Goal: Information Seeking & Learning: Learn about a topic

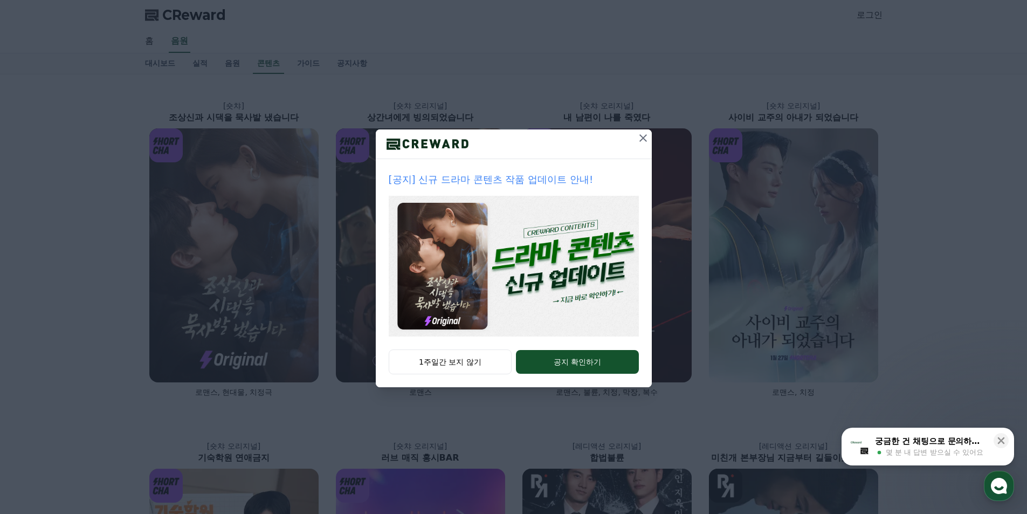
click at [646, 141] on icon at bounding box center [643, 138] width 13 height 13
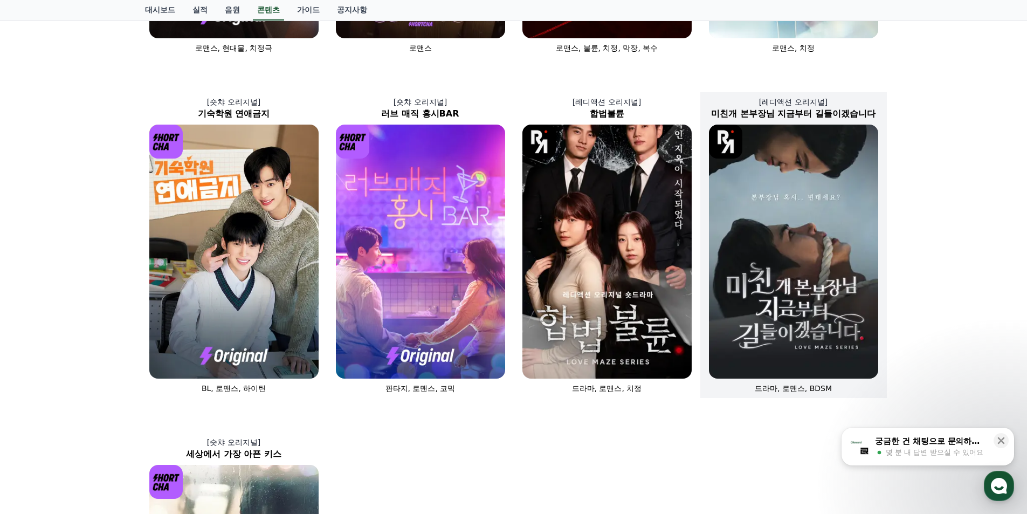
scroll to position [377, 0]
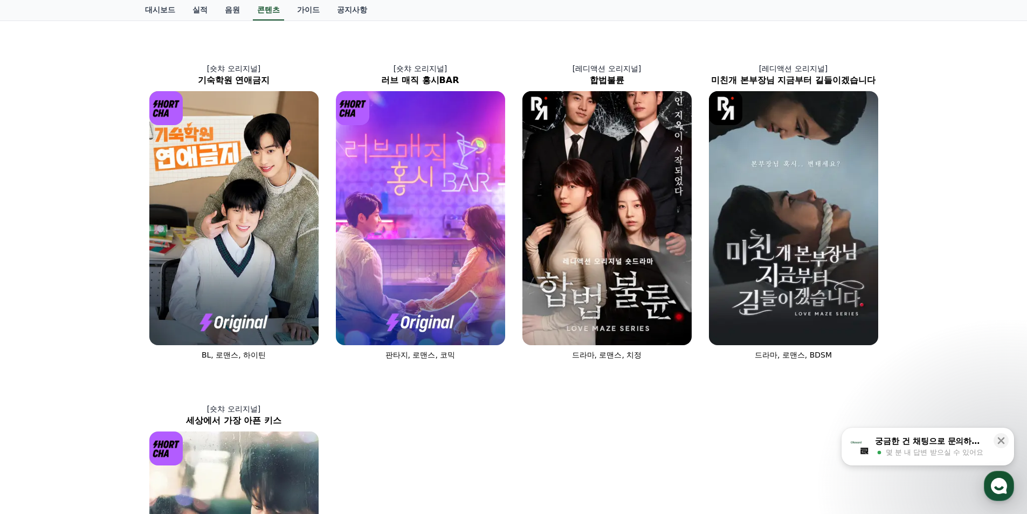
click at [652, 415] on div "[숏챠] 조상신과 시댁을 묵사발 냈습니다 로맨스, 현대물, 치정극 [숏챠 오리지널] 상간녀에게 빙의되었습니다 로맨스 [숏챠 오리지널] 내 남편…" at bounding box center [514, 205] width 746 height 1008
click at [556, 401] on div "[숏챠] 조상신과 시댁을 묵사발 냈습니다 로맨스, 현대물, 치정극 [숏챠 오리지널] 상간녀에게 빙의되었습니다 로맨스 [숏챠 오리지널] 내 남편…" at bounding box center [514, 205] width 746 height 1008
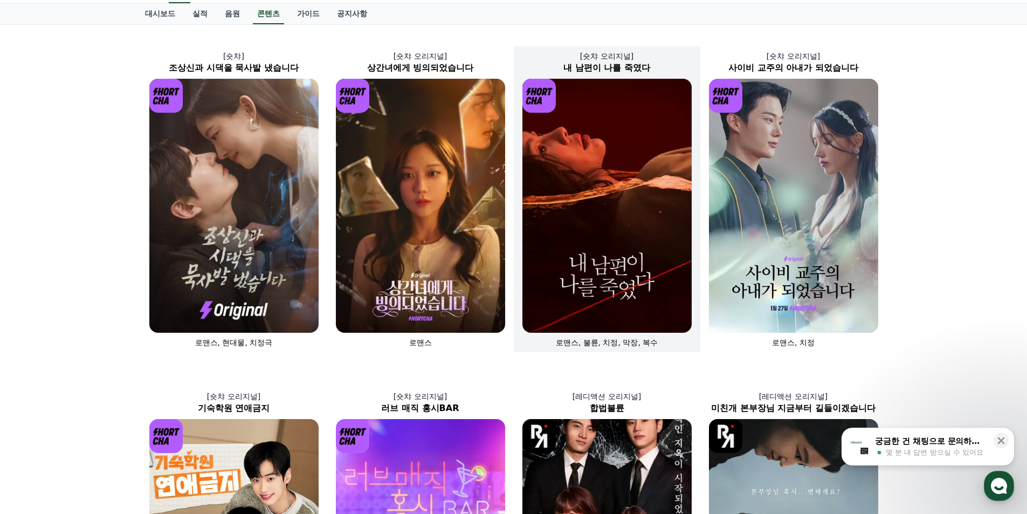
scroll to position [0, 0]
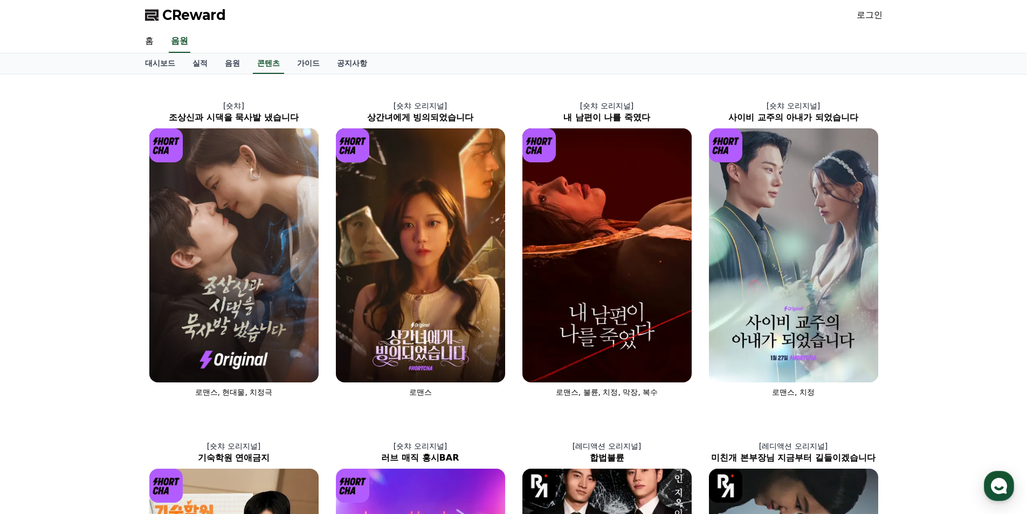
click at [208, 1] on div "CReward 로그인" at bounding box center [513, 15] width 755 height 30
click at [205, 15] on span "CReward" at bounding box center [194, 14] width 64 height 17
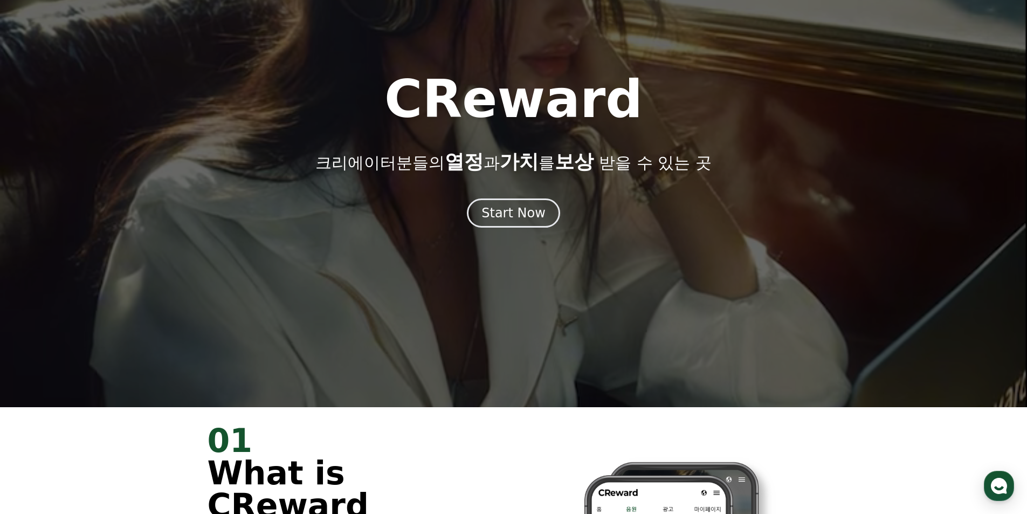
scroll to position [270, 0]
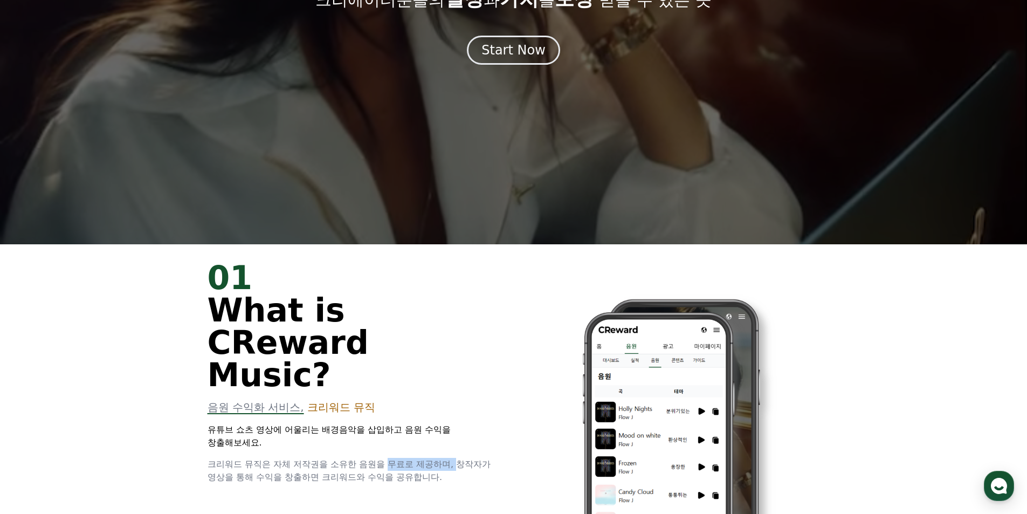
drag, startPoint x: 457, startPoint y: 436, endPoint x: 391, endPoint y: 427, distance: 66.4
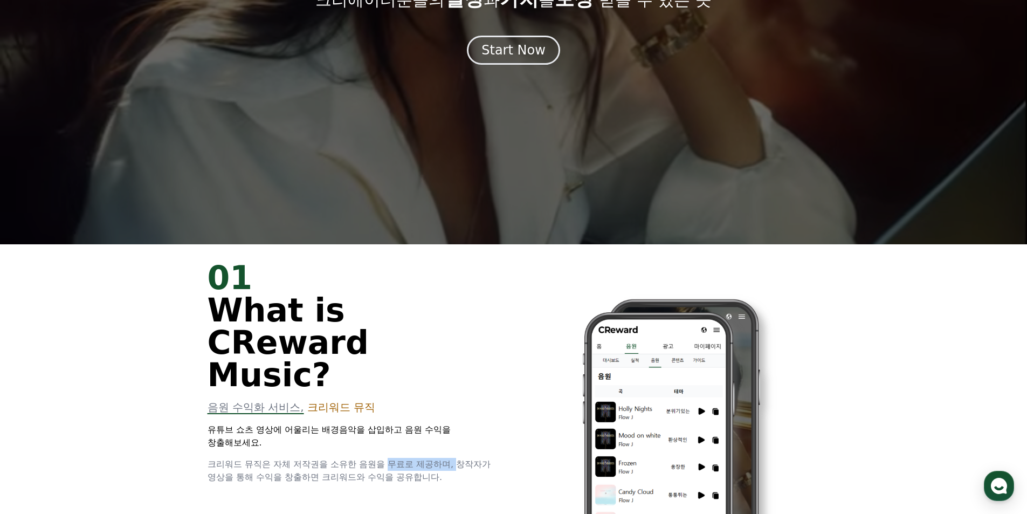
click at [391, 459] on span "크리워드 뮤직은 자체 저작권을 소유한 음원을 무료로 제공하며, 창작자가 영상을 통해 수익을 창출하면 크리워드와 수익을 공유합니다." at bounding box center [350, 470] width 284 height 23
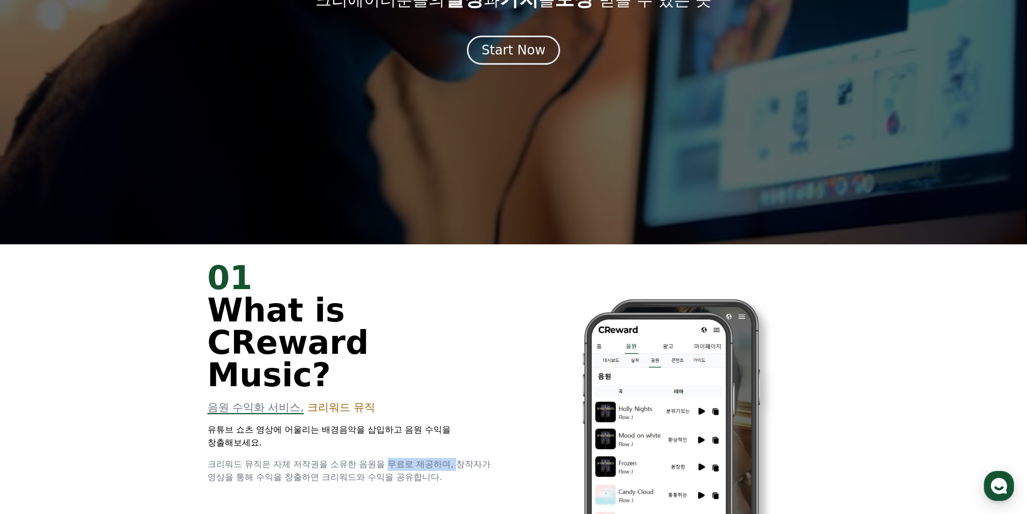
click at [391, 459] on span "크리워드 뮤직은 자체 저작권을 소유한 음원을 무료로 제공하며, 창작자가 영상을 통해 수익을 창출하면 크리워드와 수익을 공유합니다." at bounding box center [350, 470] width 284 height 23
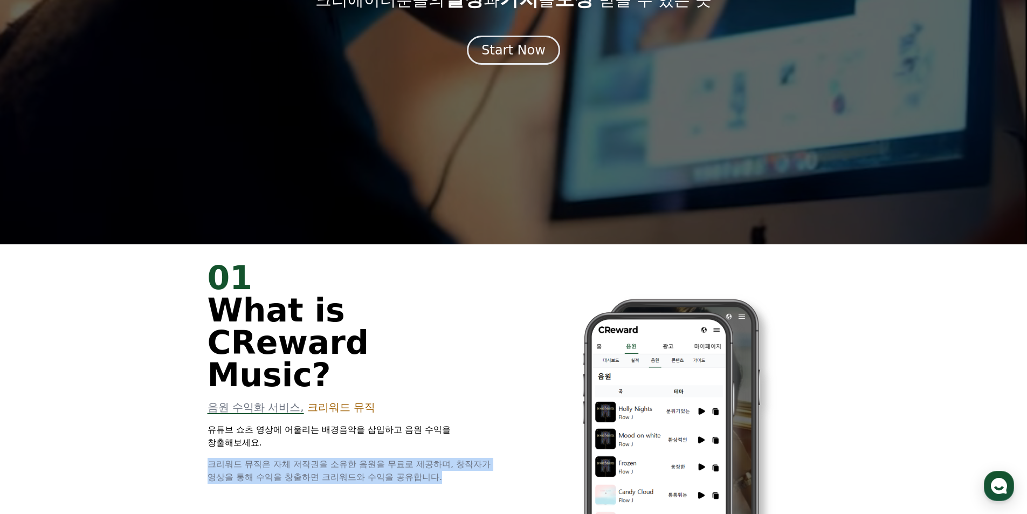
drag, startPoint x: 435, startPoint y: 445, endPoint x: 272, endPoint y: 416, distance: 165.4
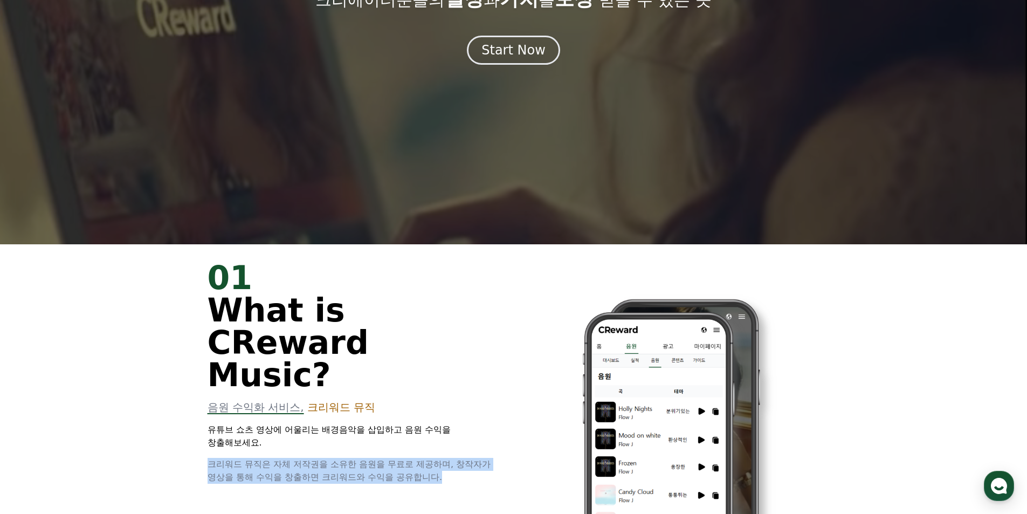
click at [272, 416] on div "01 What is CReward Music? 음원 수익화 서비스, 크리워드 뮤직 유튜브 쇼츠 영상에 어울리는 배경음악을 삽입하고 음원 수익을…" at bounding box center [354, 372] width 293 height 222
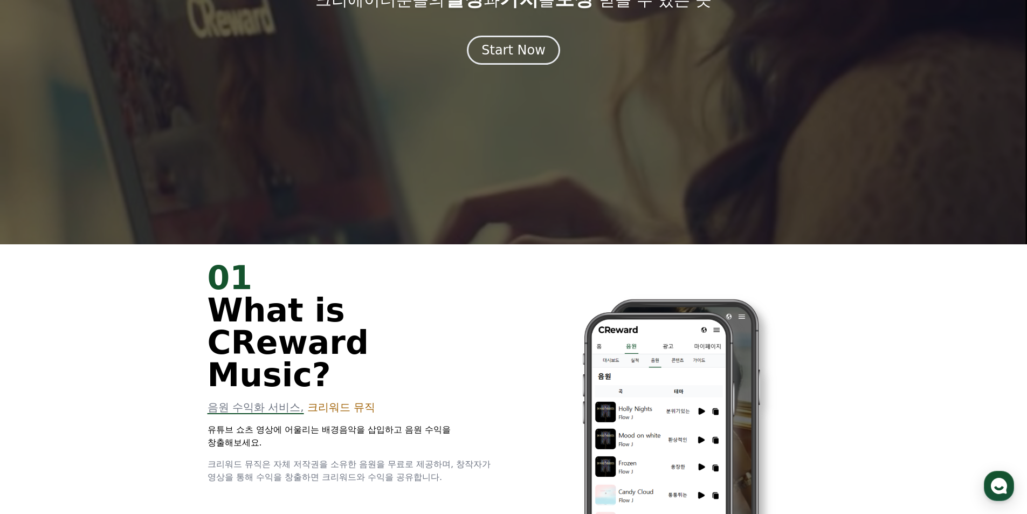
click at [428, 388] on div "01 What is CReward Music? 음원 수익화 서비스, 크리워드 뮤직 유튜브 쇼츠 영상에 어울리는 배경음악을 삽입하고 음원 수익을…" at bounding box center [354, 372] width 293 height 222
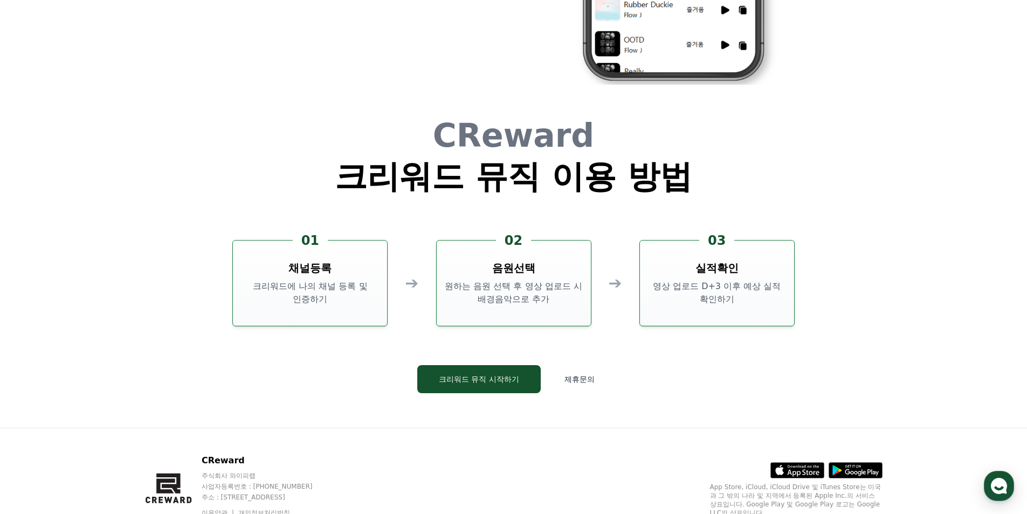
scroll to position [2921, 0]
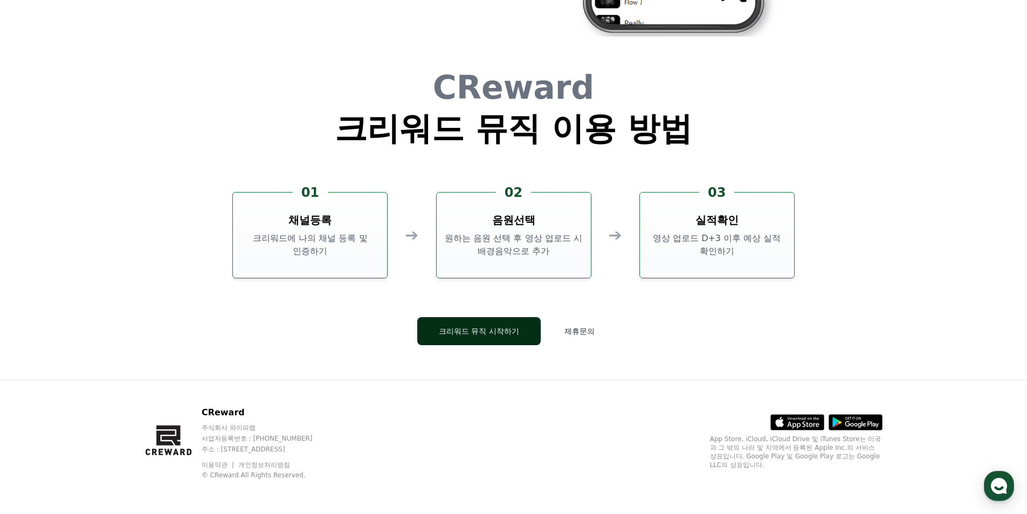
click at [499, 326] on button "크리워드 뮤직 시작하기" at bounding box center [478, 331] width 123 height 28
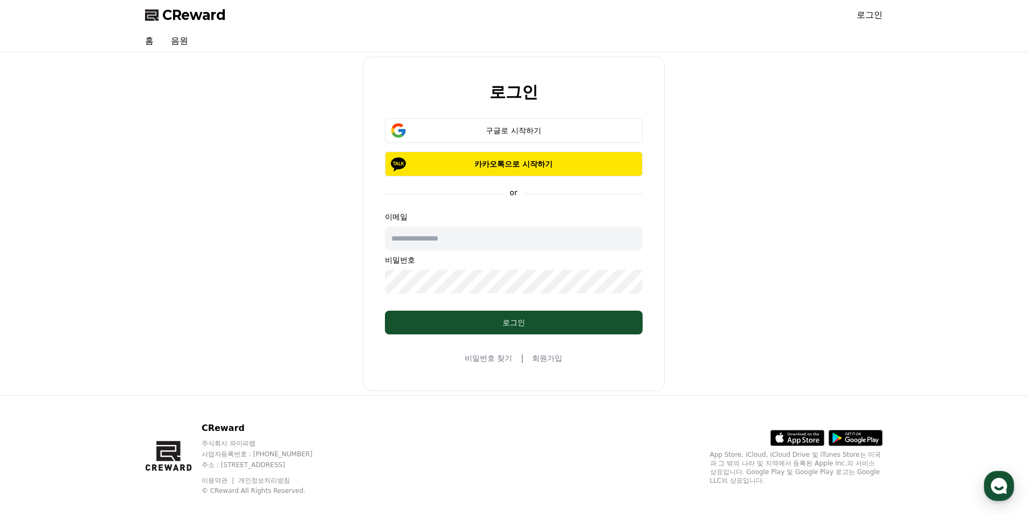
click at [837, 230] on div "로그인 구글로 시작하기 카카오톡으로 시작하기 or 이메일 비밀번호 로그인 비밀번호 찾기 | 회원가입" at bounding box center [514, 224] width 746 height 334
click at [259, 91] on div "로그인 구글로 시작하기 카카오톡으로 시작하기 or 이메일 비밀번호 로그인 비밀번호 찾기 | 회원가입" at bounding box center [514, 224] width 746 height 334
click at [185, 37] on link "음원" at bounding box center [179, 41] width 35 height 22
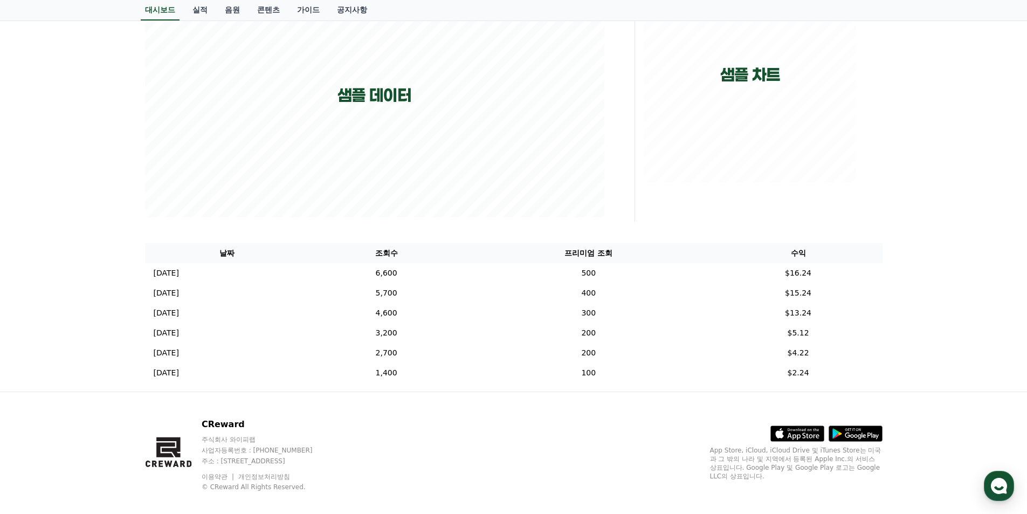
scroll to position [221, 0]
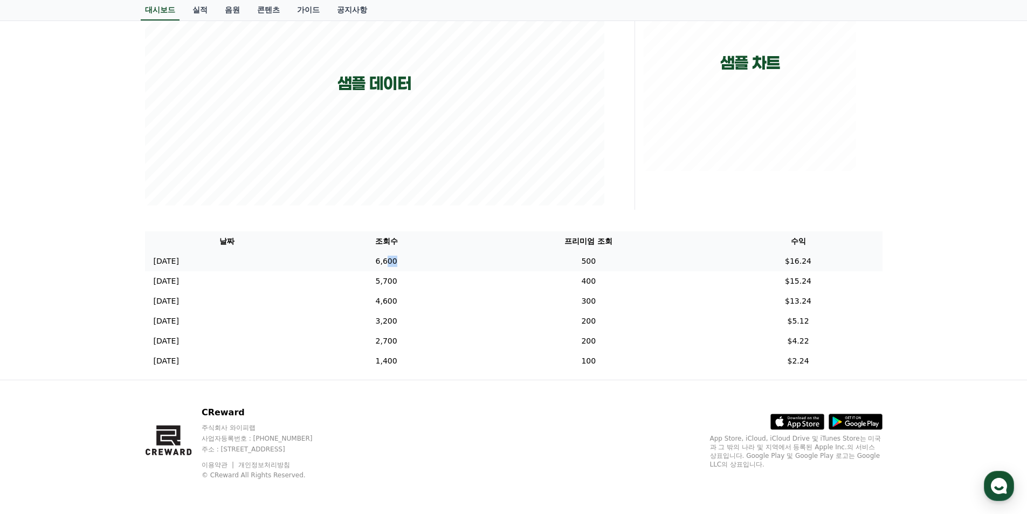
drag, startPoint x: 437, startPoint y: 265, endPoint x: 483, endPoint y: 263, distance: 46.4
click at [463, 263] on td "6,600" at bounding box center [386, 261] width 154 height 20
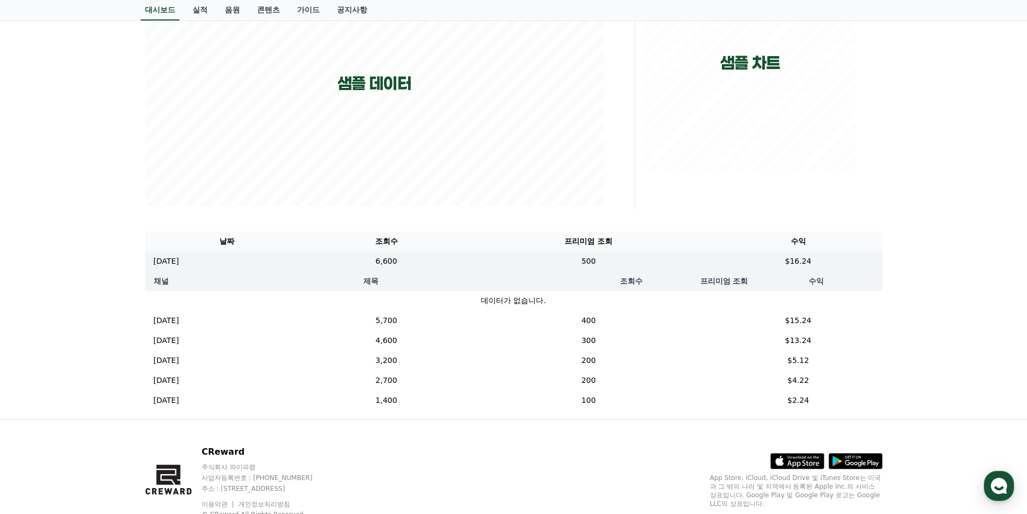
click at [995, 273] on div "**********" at bounding box center [513, 136] width 1027 height 565
click at [432, 264] on td "6,600" at bounding box center [386, 261] width 154 height 20
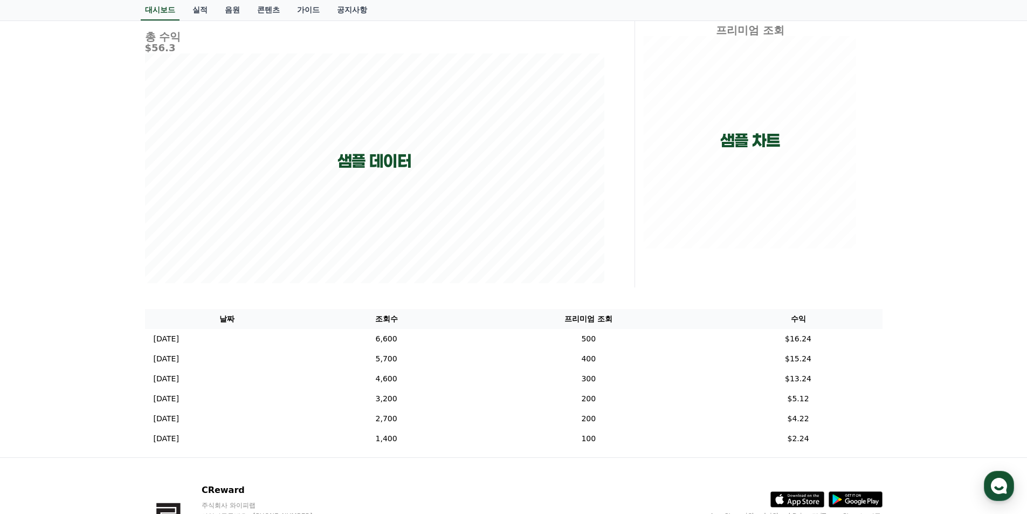
scroll to position [0, 0]
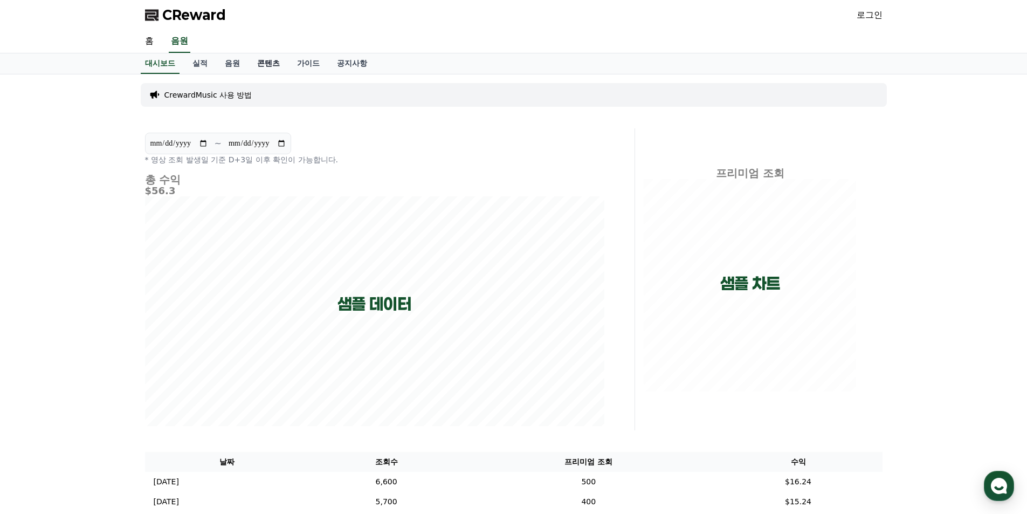
click at [258, 53] on link "콘텐츠" at bounding box center [269, 63] width 40 height 20
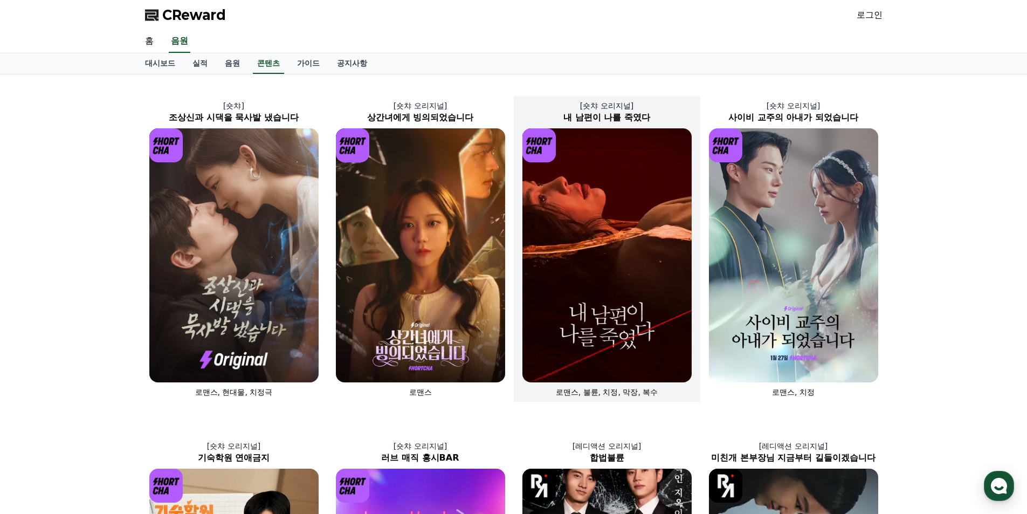
click at [595, 206] on img at bounding box center [606, 255] width 169 height 254
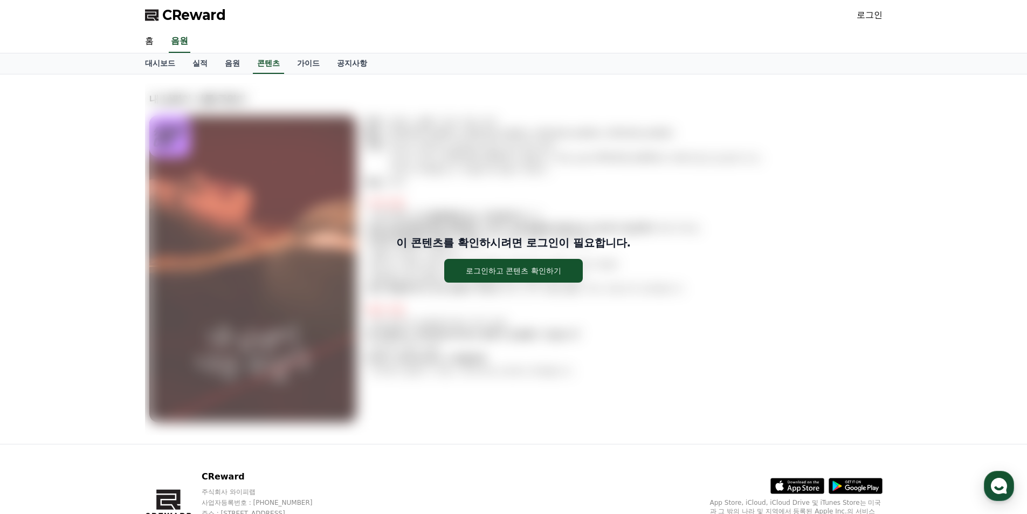
click at [429, 174] on div "이 콘텐츠를 확인하시려면 로그인이 필요합니다. 로그인하고 콘텐츠 확인하기" at bounding box center [514, 259] width 738 height 352
click at [229, 58] on link "음원" at bounding box center [232, 63] width 32 height 20
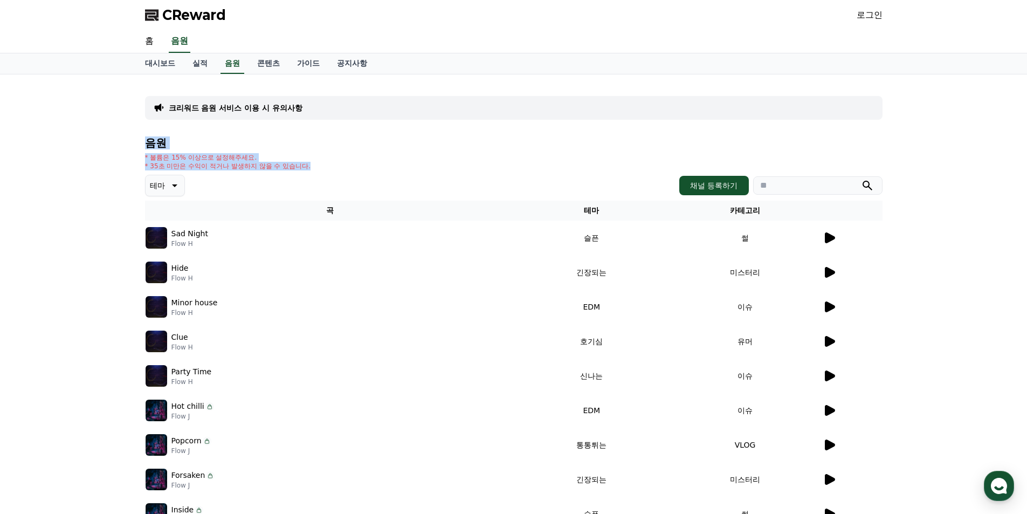
click at [136, 134] on div "크리워드 음원 서비스 이용 시 유의사항 음원 * 볼륨은 15% 이상으로 설정해주세요. * 35초 미만은 수익이 적거나 발생하지 않을 수 있습니…" at bounding box center [513, 334] width 755 height 521
drag, startPoint x: 142, startPoint y: 119, endPoint x: 191, endPoint y: 78, distance: 64.7
click at [142, 119] on div "크리워드 음원 서비스 이용 시 유의사항 음원 * 볼륨은 15% 이상으로 설정해주세요. * 35초 미만은 수익이 적거나 발생하지 않을 수 있습니…" at bounding box center [514, 335] width 746 height 513
click at [198, 65] on link "실적" at bounding box center [200, 63] width 32 height 20
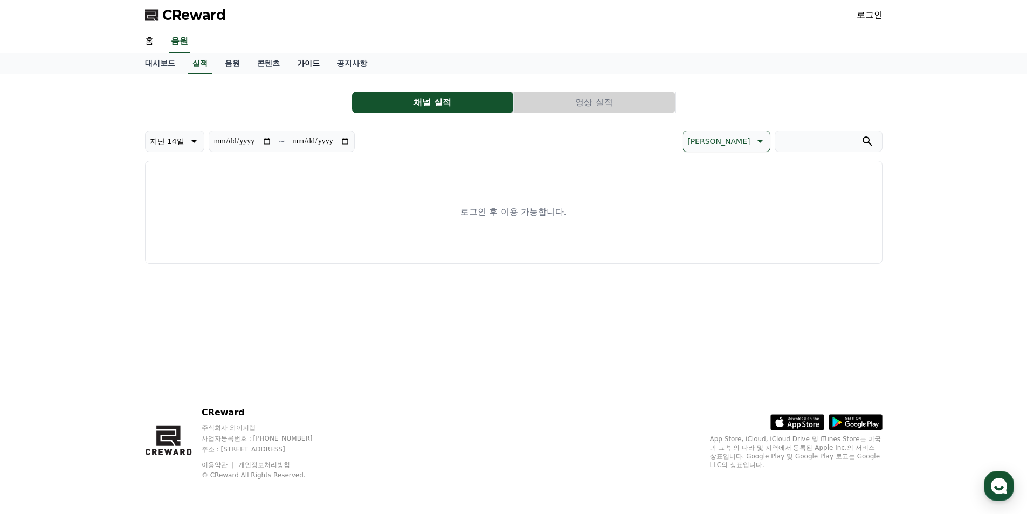
click at [315, 64] on link "가이드" at bounding box center [308, 63] width 40 height 20
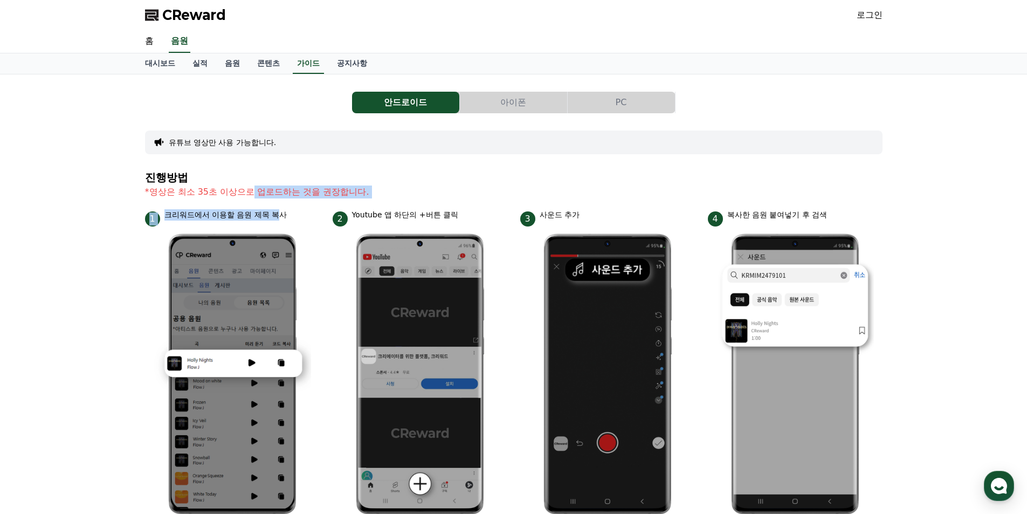
drag, startPoint x: 283, startPoint y: 218, endPoint x: 249, endPoint y: 205, distance: 36.3
click at [249, 206] on div "진행방법 *영상은 최소 35초 이상으로 업로드하는 것을 권장합니다. 1 크리워드에서 이용할 음원 제목 복사 2 Youtube 앱 하단의 +버튼…" at bounding box center [514, 512] width 738 height 683
click at [580, 187] on p "*영상은 최소 35초 이상으로 업로드하는 것을 권장합니다." at bounding box center [514, 191] width 738 height 13
drag, startPoint x: 570, startPoint y: 182, endPoint x: 554, endPoint y: 171, distance: 19.6
click at [564, 177] on h4 "진행방법" at bounding box center [514, 177] width 738 height 12
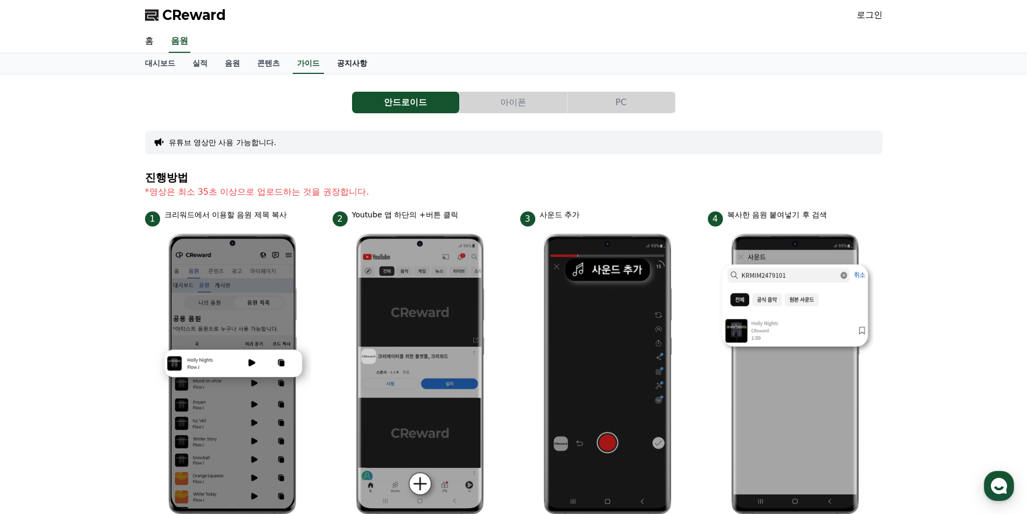
click at [345, 58] on link "공지사항" at bounding box center [351, 63] width 47 height 20
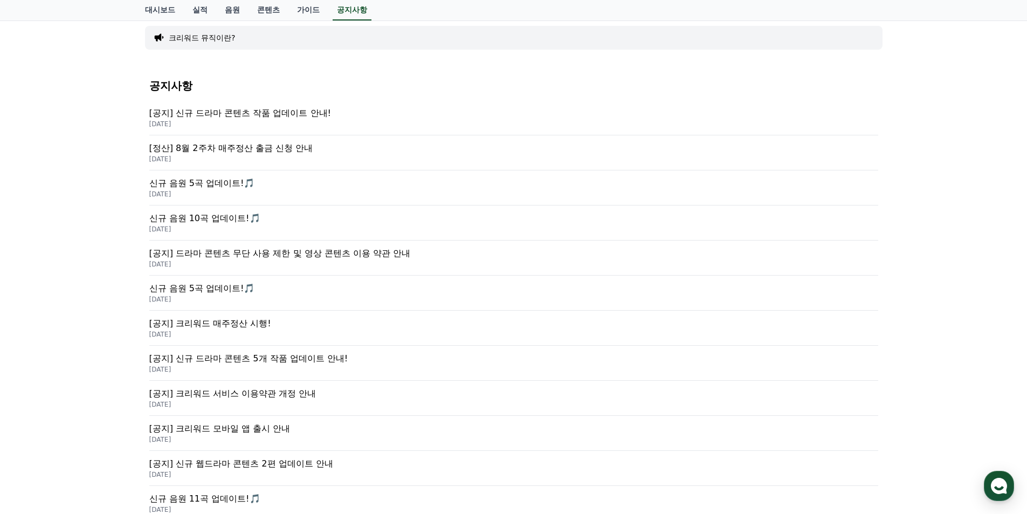
scroll to position [108, 0]
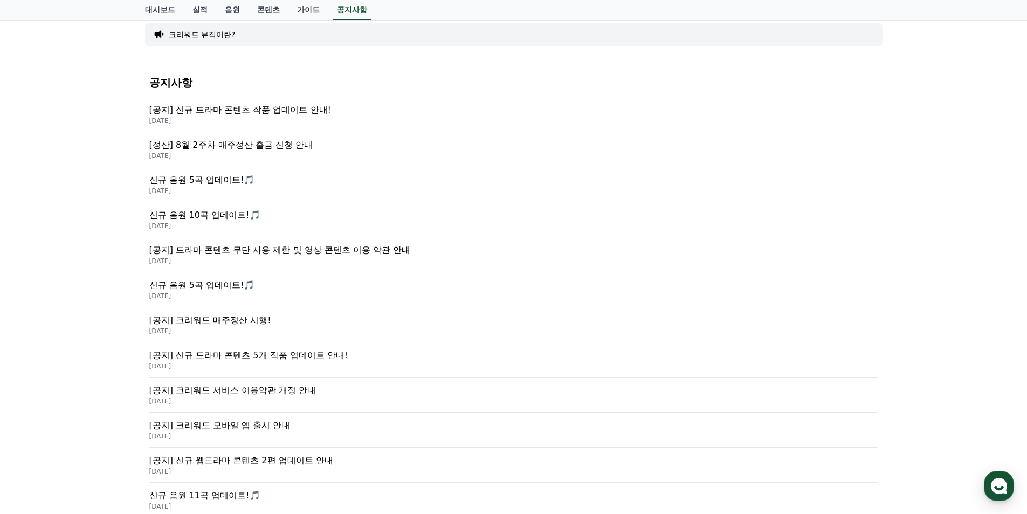
click at [549, 363] on p "[DATE]" at bounding box center [513, 366] width 729 height 9
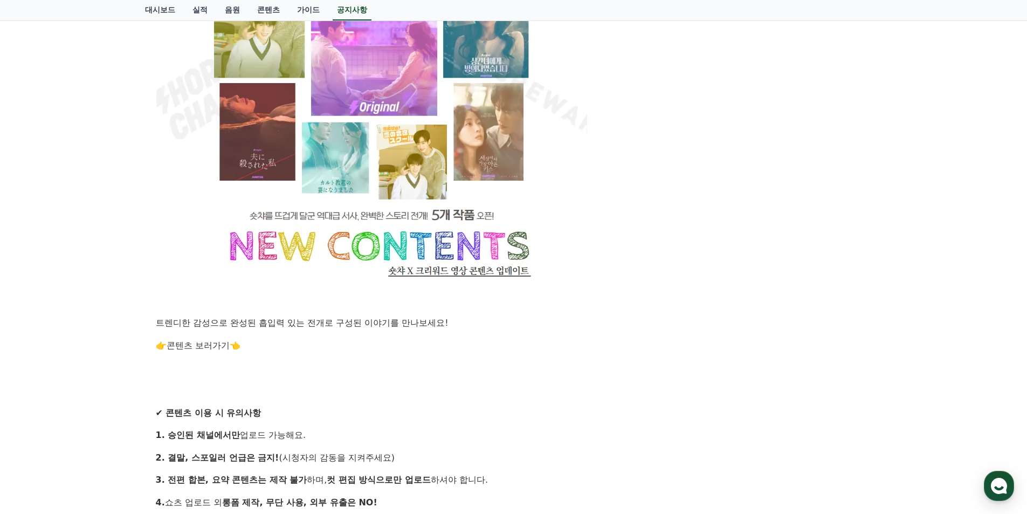
scroll to position [647, 0]
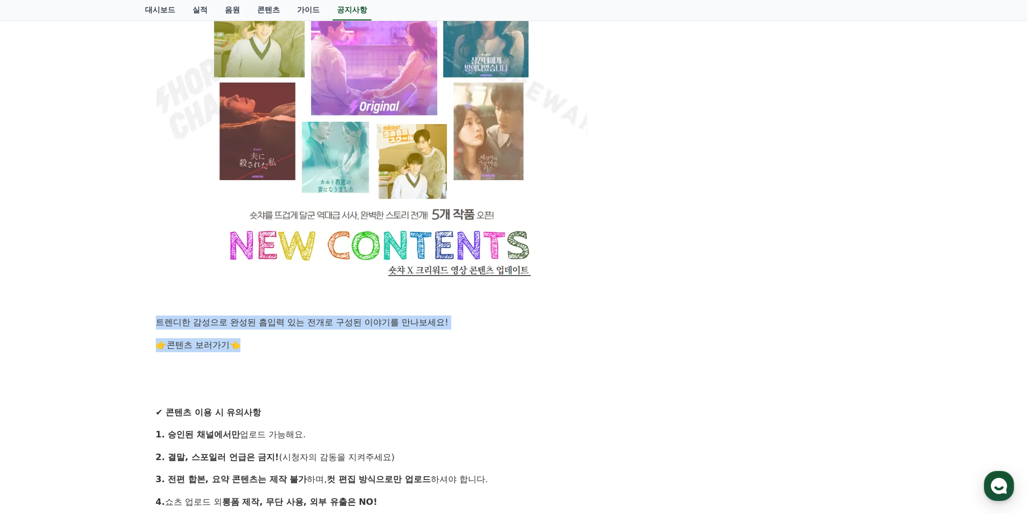
click at [134, 312] on div "공지사항 FAQ [공지] 신규 드라마 콘텐츠 5개 작품 업데이트 안내! 작성일: [DATE] 안녕하세요, 크리워드입니다. 항상 열정 가득한 창…" at bounding box center [513, 94] width 1027 height 1335
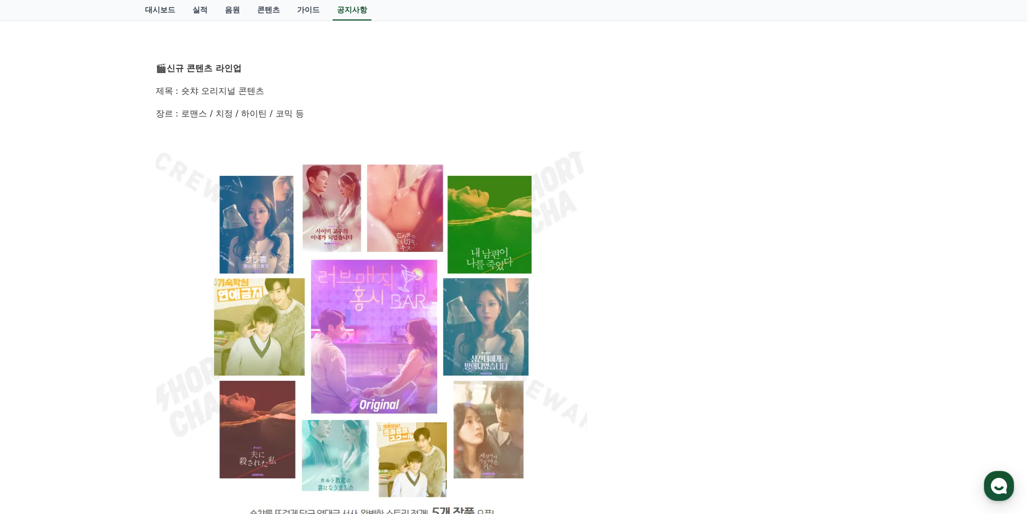
scroll to position [216, 0]
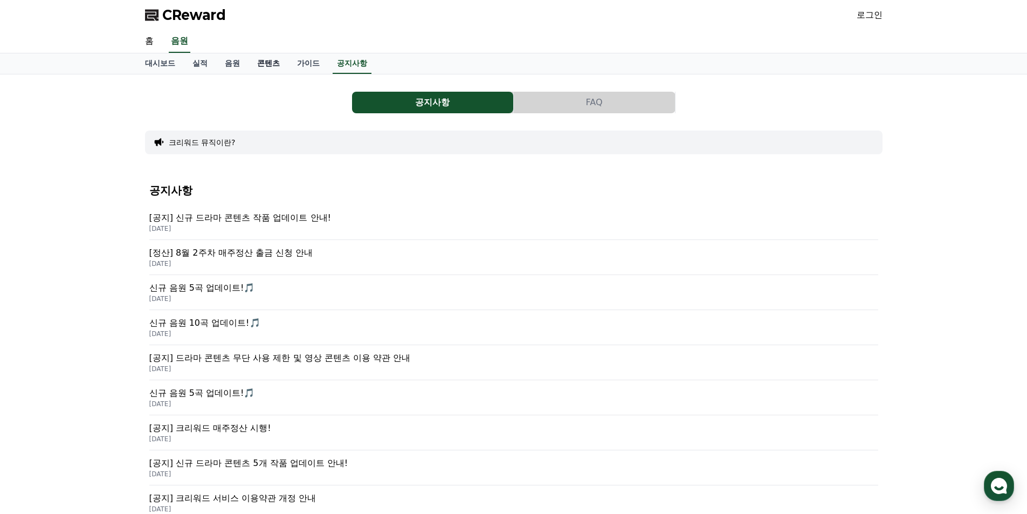
click at [265, 64] on link "콘텐츠" at bounding box center [269, 63] width 40 height 20
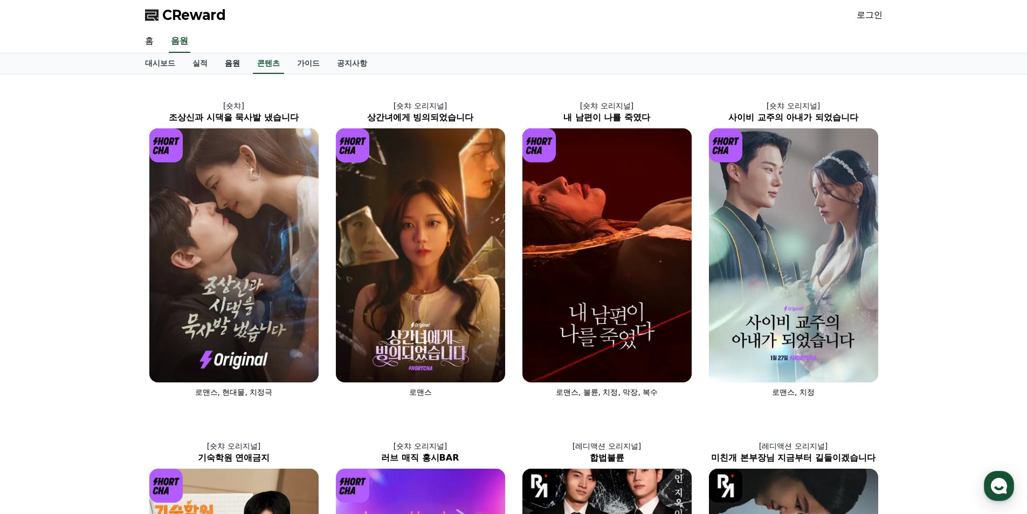
click at [218, 70] on link "음원" at bounding box center [232, 63] width 32 height 20
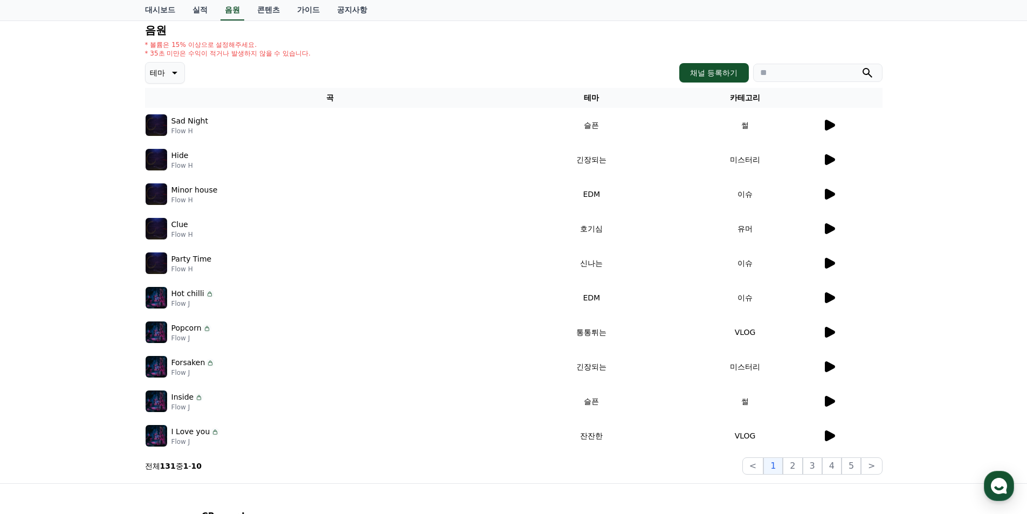
scroll to position [216, 0]
